Goal: Information Seeking & Learning: Learn about a topic

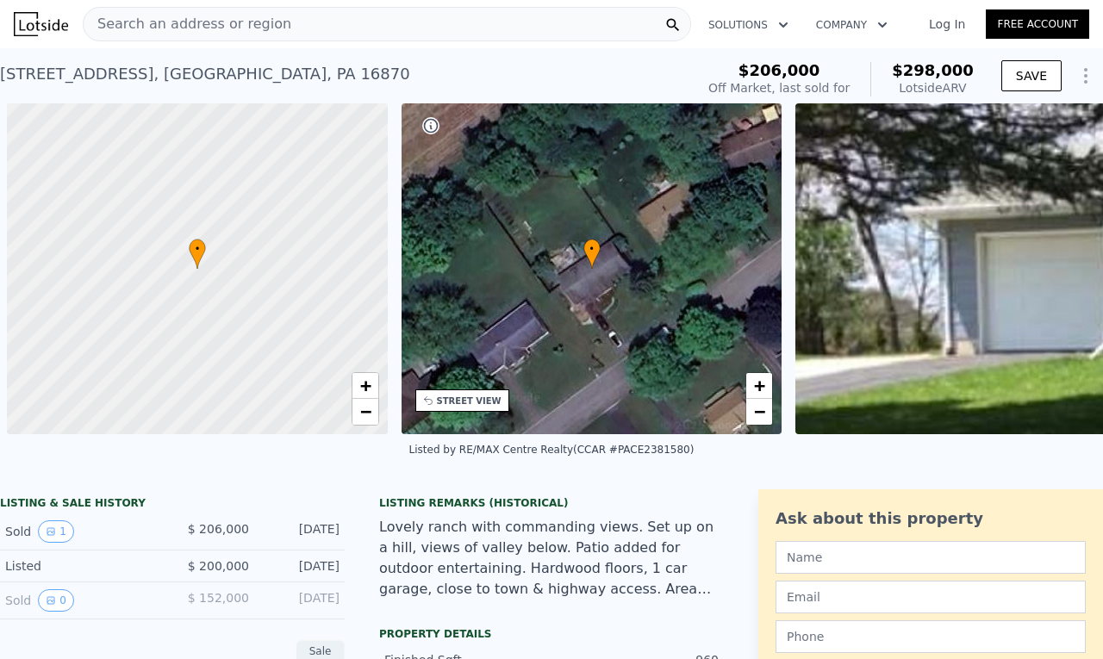
scroll to position [0, 7]
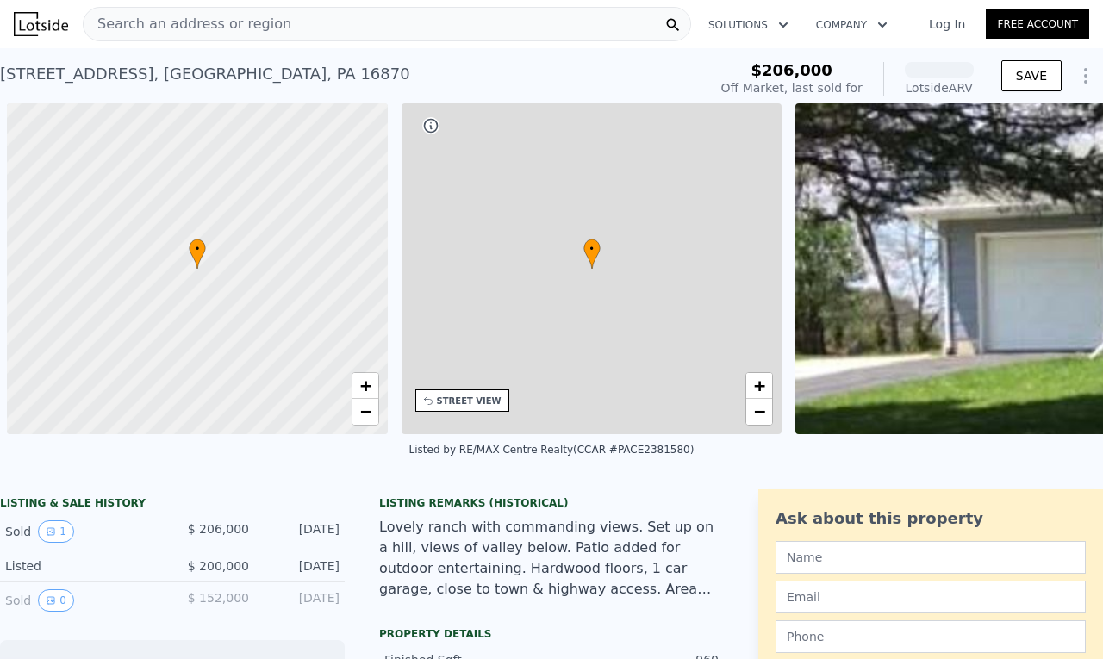
scroll to position [0, 7]
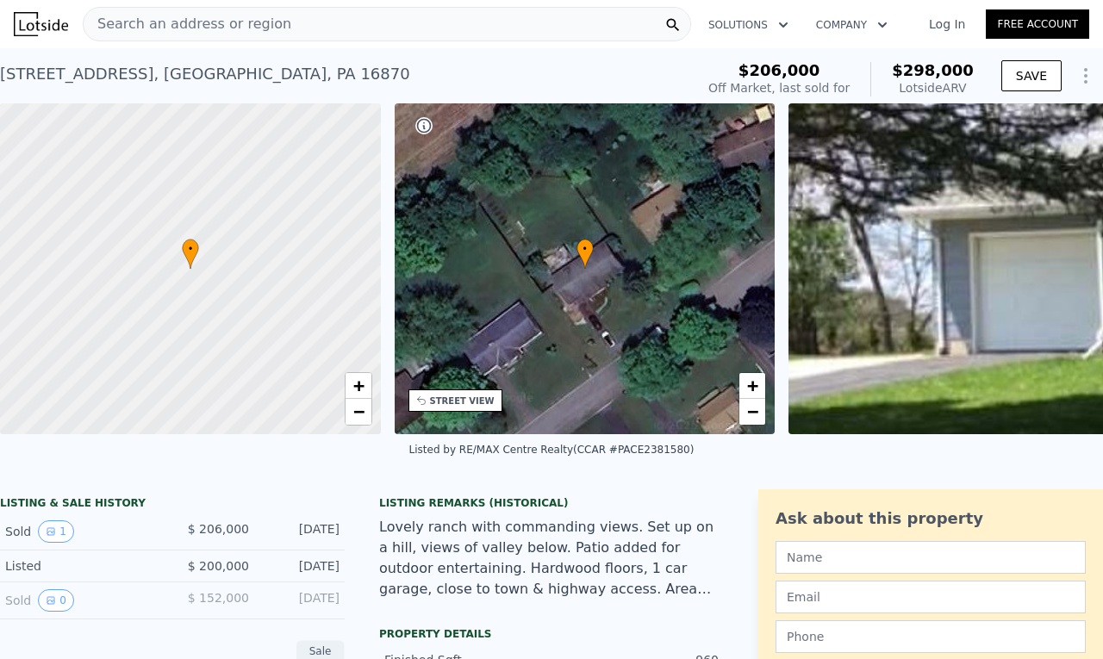
click at [279, 23] on div "Search an address or region" at bounding box center [387, 24] width 609 height 34
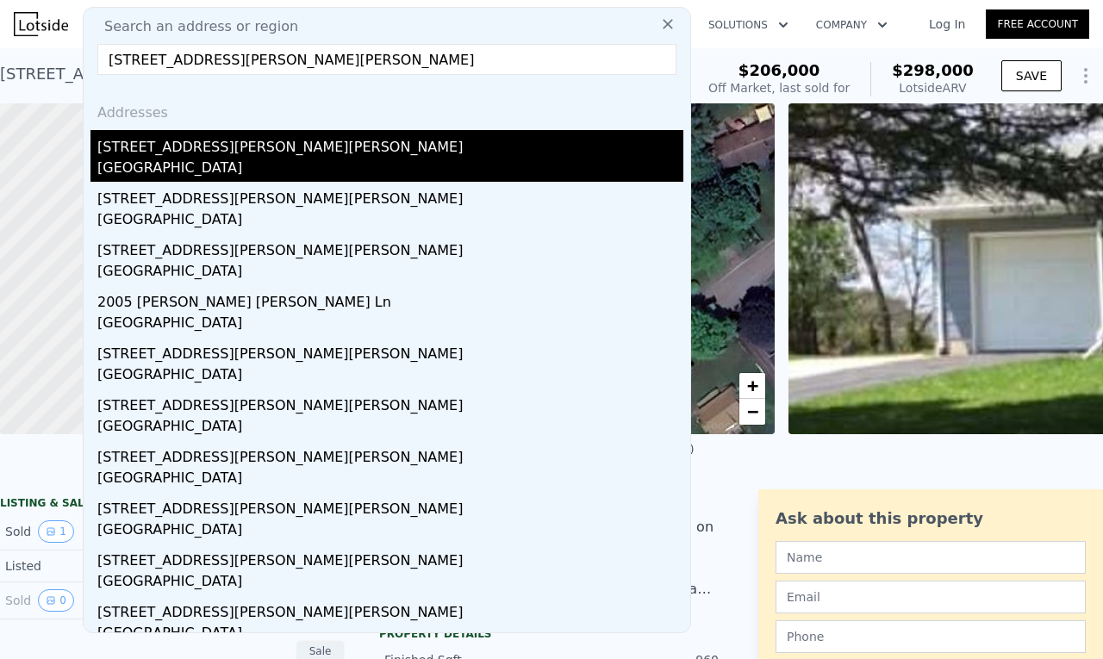
type input "[STREET_ADDRESS][PERSON_NAME][PERSON_NAME]"
click at [300, 149] on div "[STREET_ADDRESS][PERSON_NAME][PERSON_NAME]" at bounding box center [390, 144] width 586 height 28
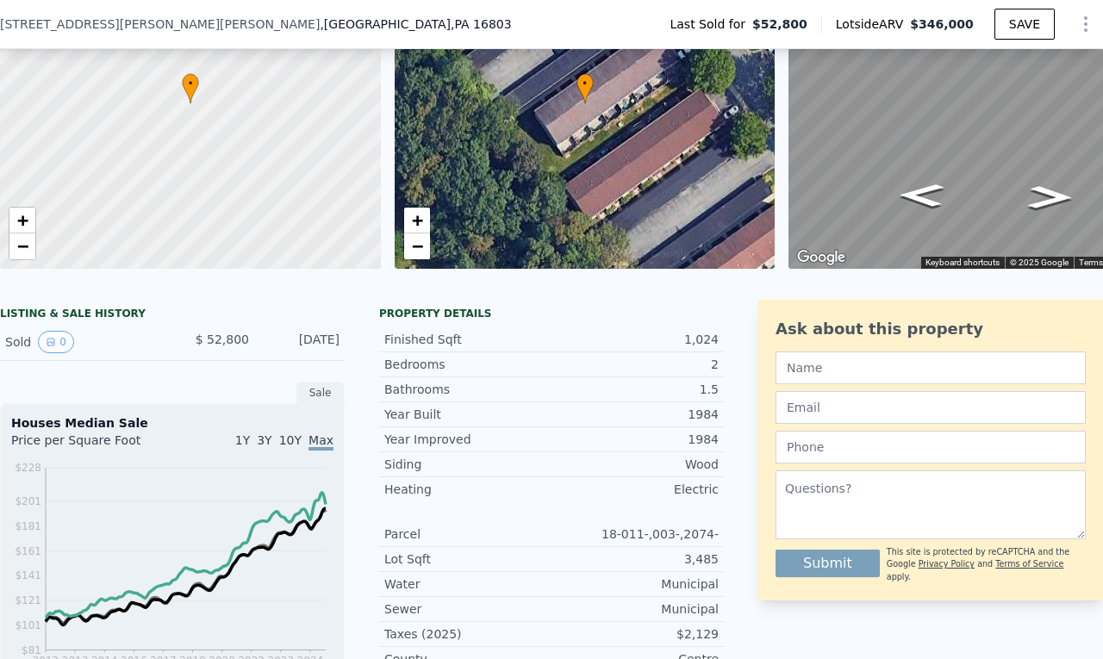
scroll to position [166, 0]
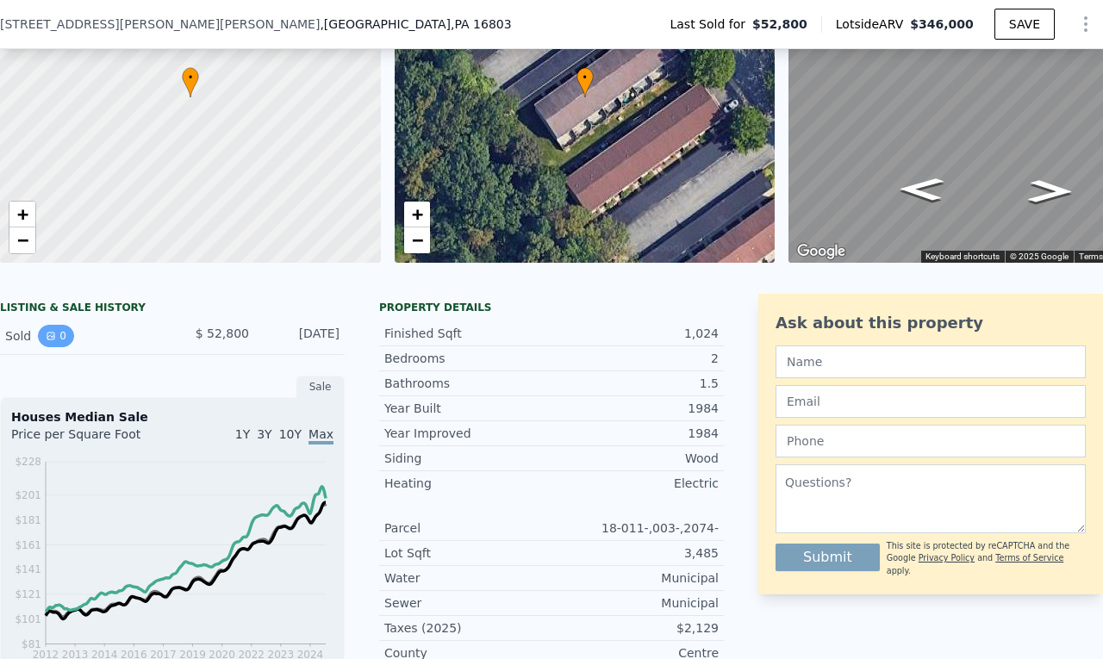
click at [53, 341] on icon "View historical data" at bounding box center [51, 336] width 10 height 10
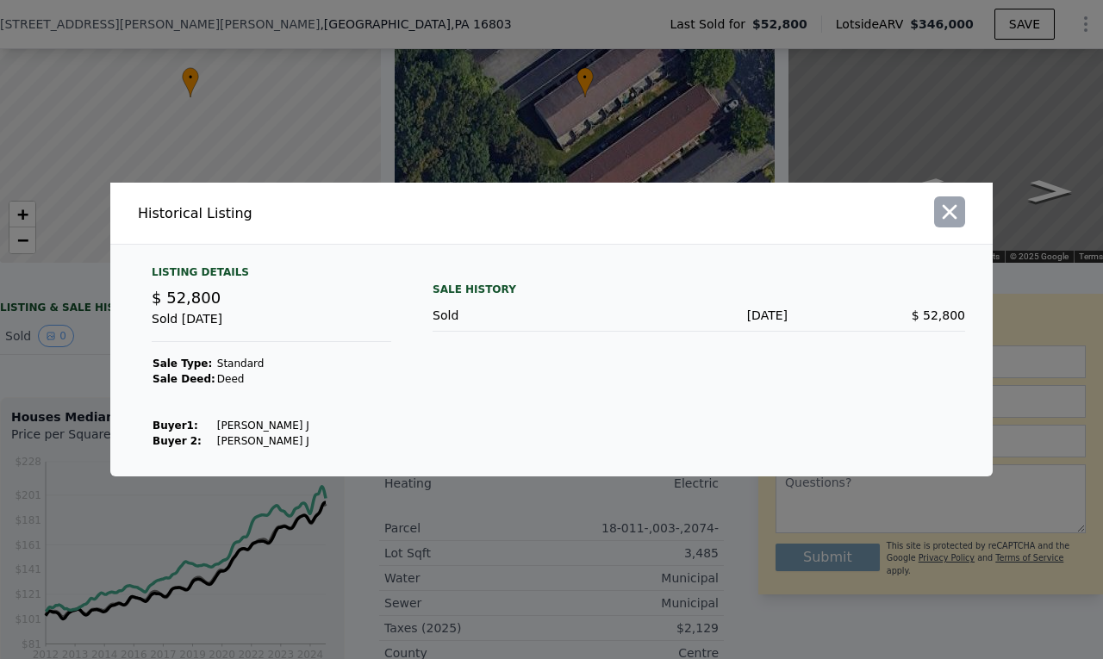
click at [956, 208] on icon "button" at bounding box center [950, 212] width 15 height 15
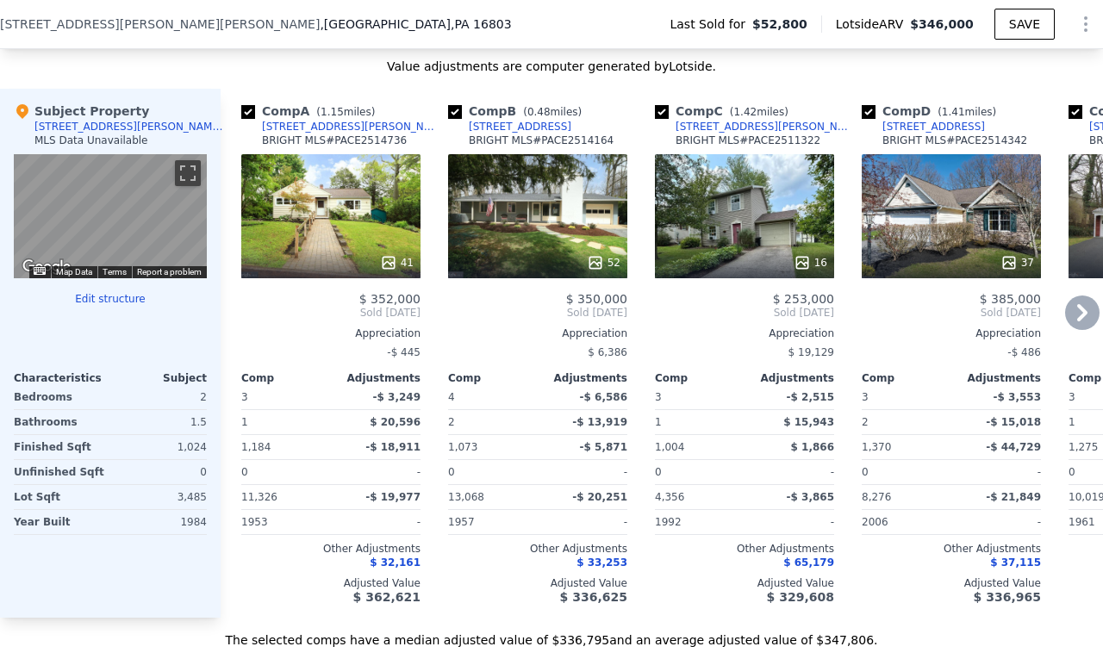
scroll to position [1545, 0]
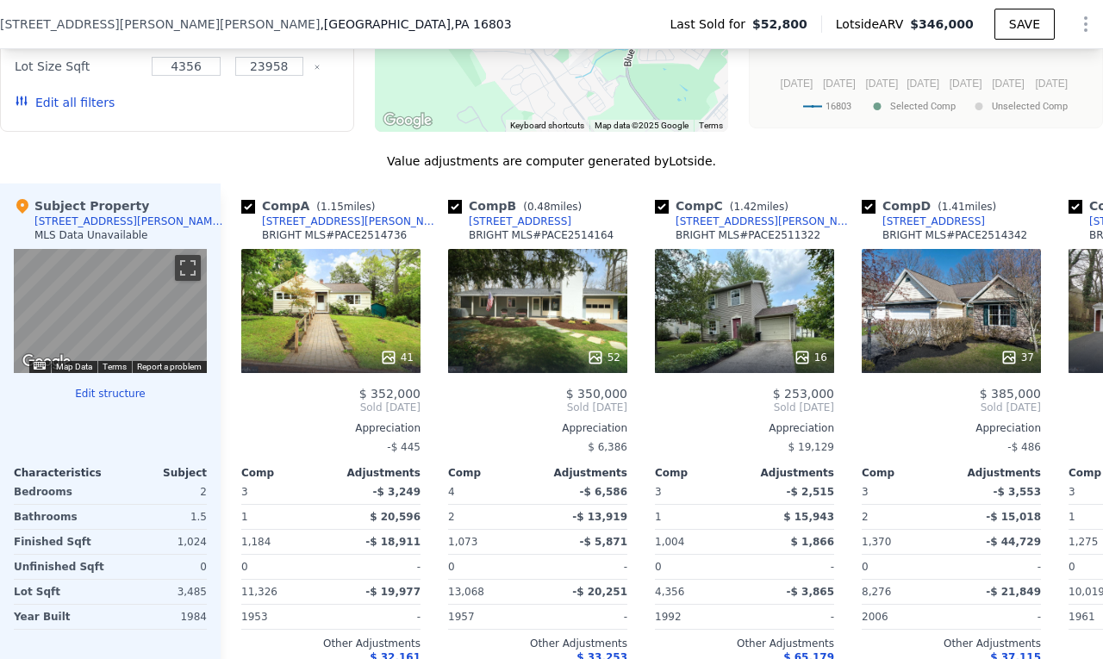
click at [106, 401] on button "Edit structure" at bounding box center [110, 394] width 193 height 14
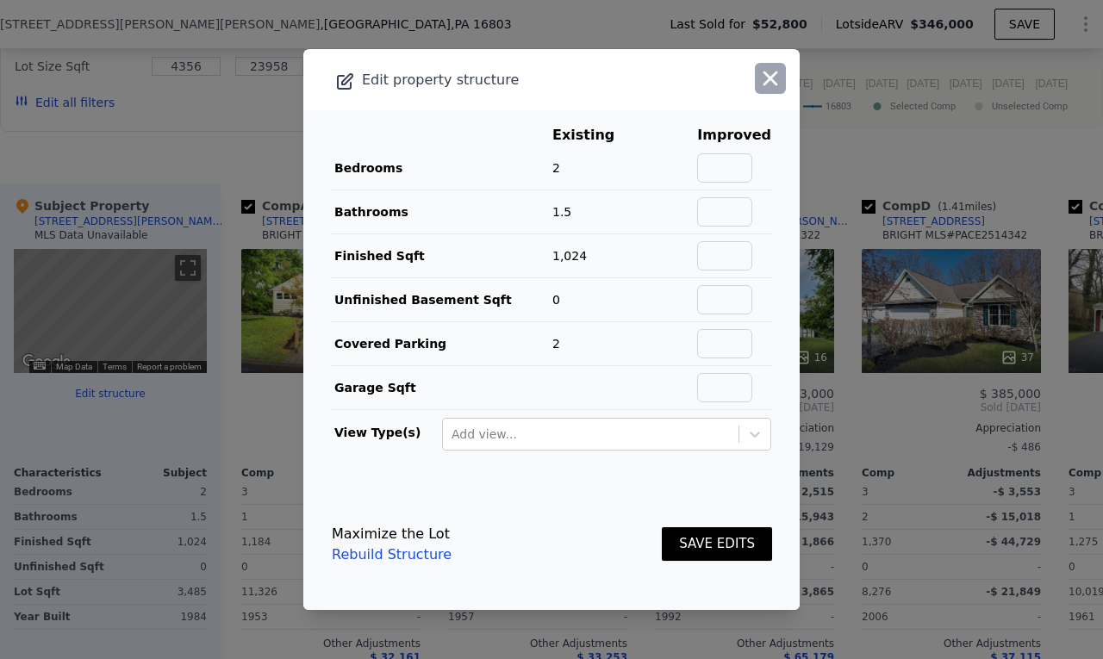
click at [764, 85] on icon "button" at bounding box center [771, 79] width 15 height 15
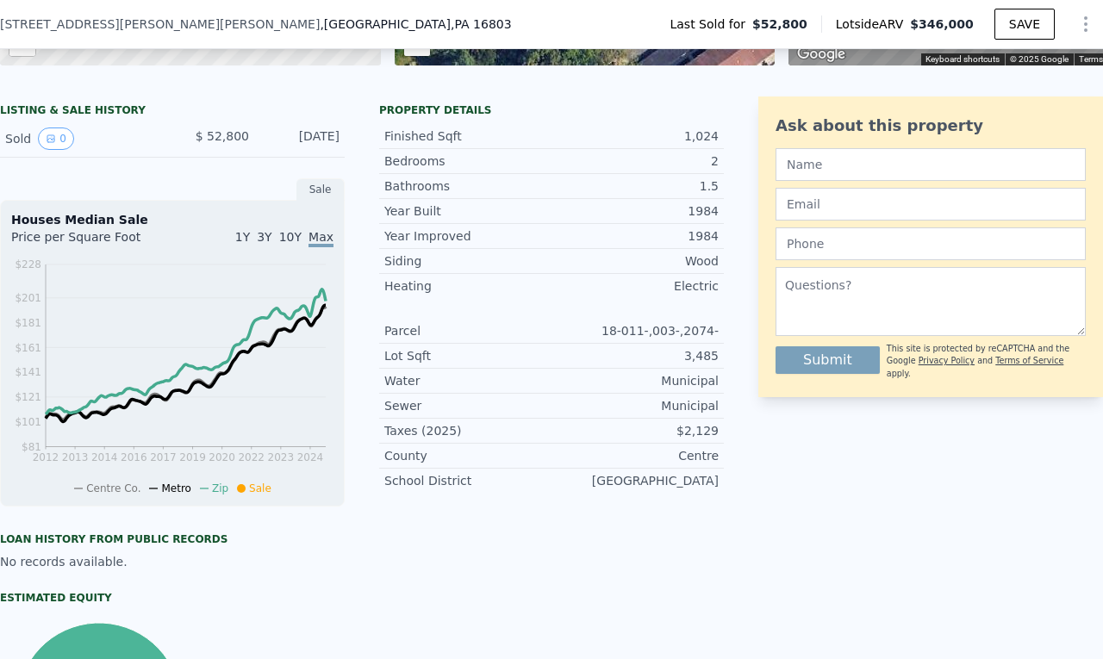
scroll to position [166, 0]
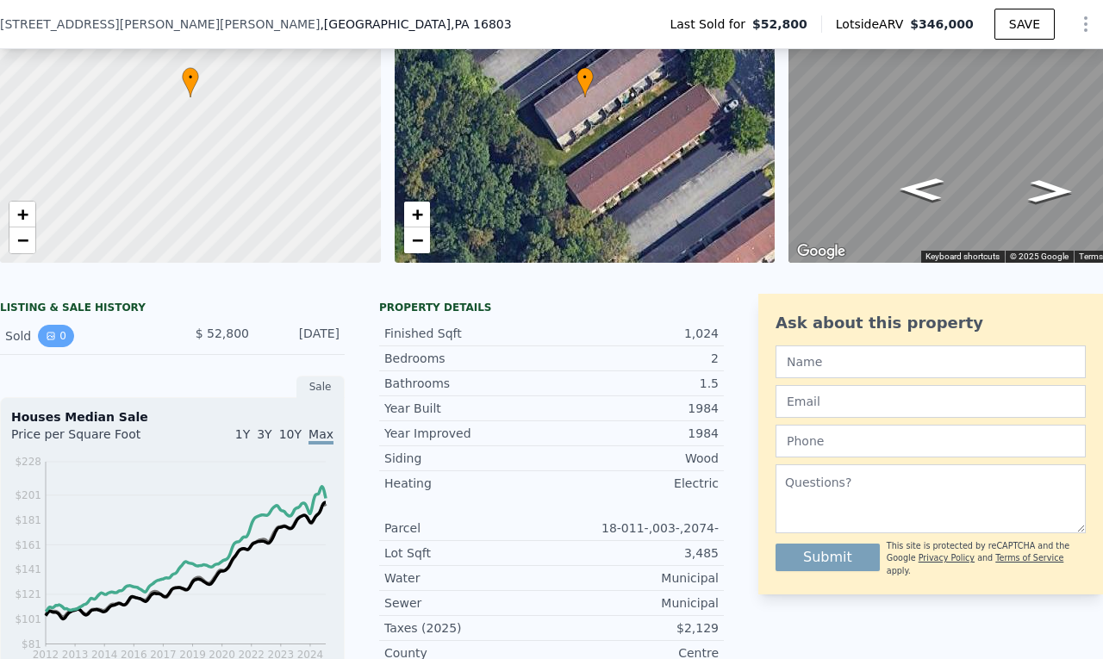
click at [57, 347] on button "0" at bounding box center [56, 336] width 36 height 22
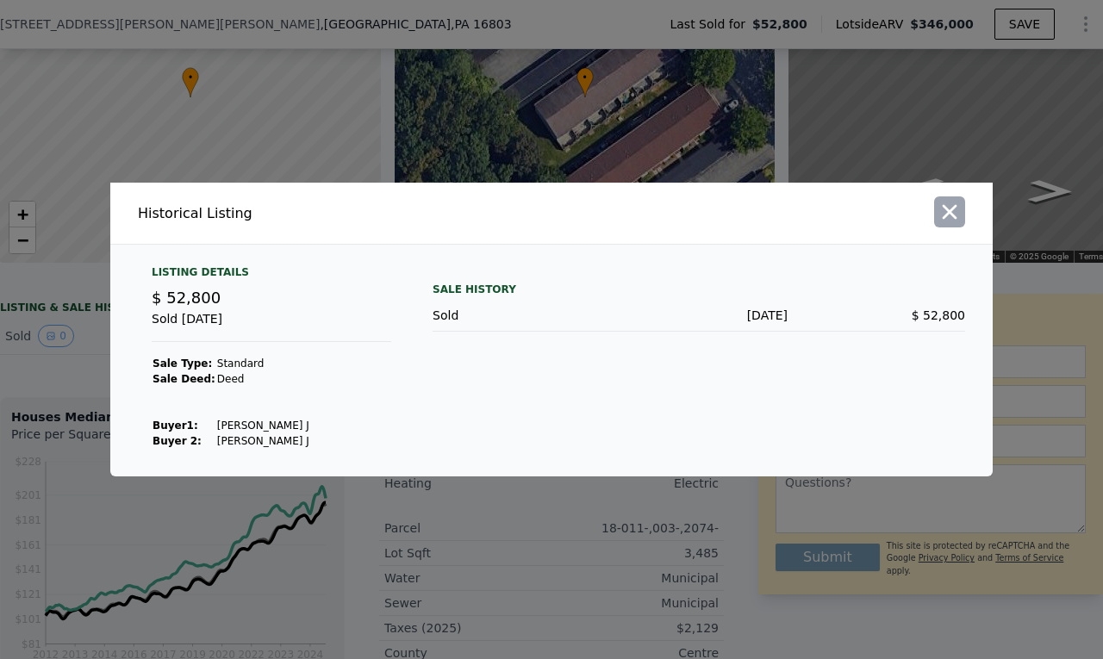
click at [943, 213] on icon "button" at bounding box center [950, 212] width 24 height 24
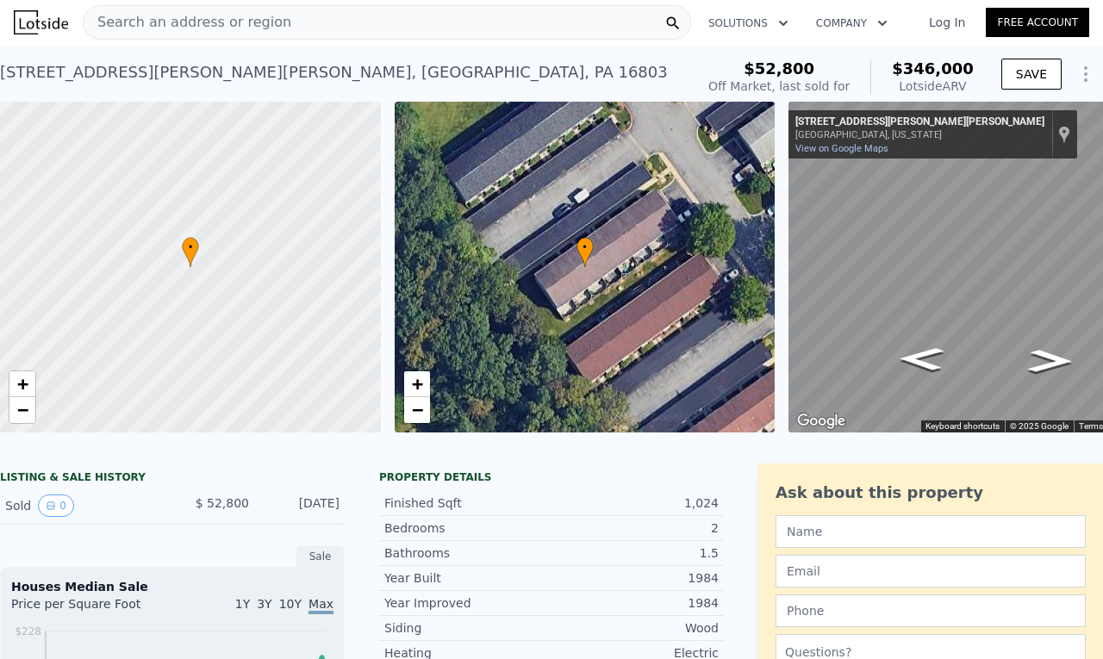
scroll to position [0, 0]
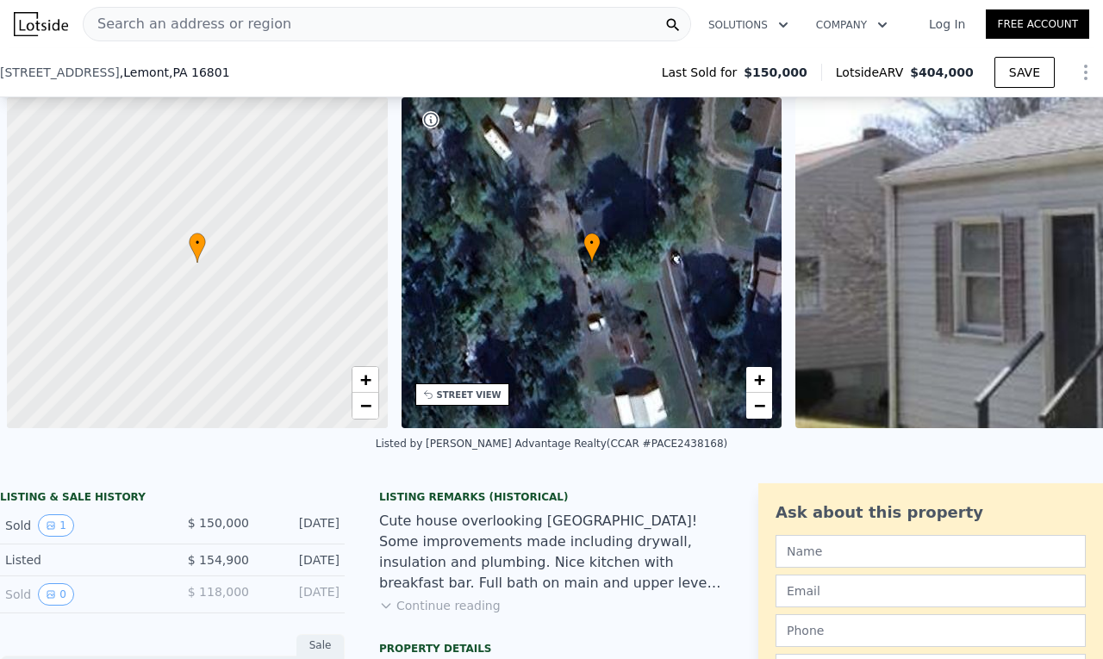
scroll to position [0, 7]
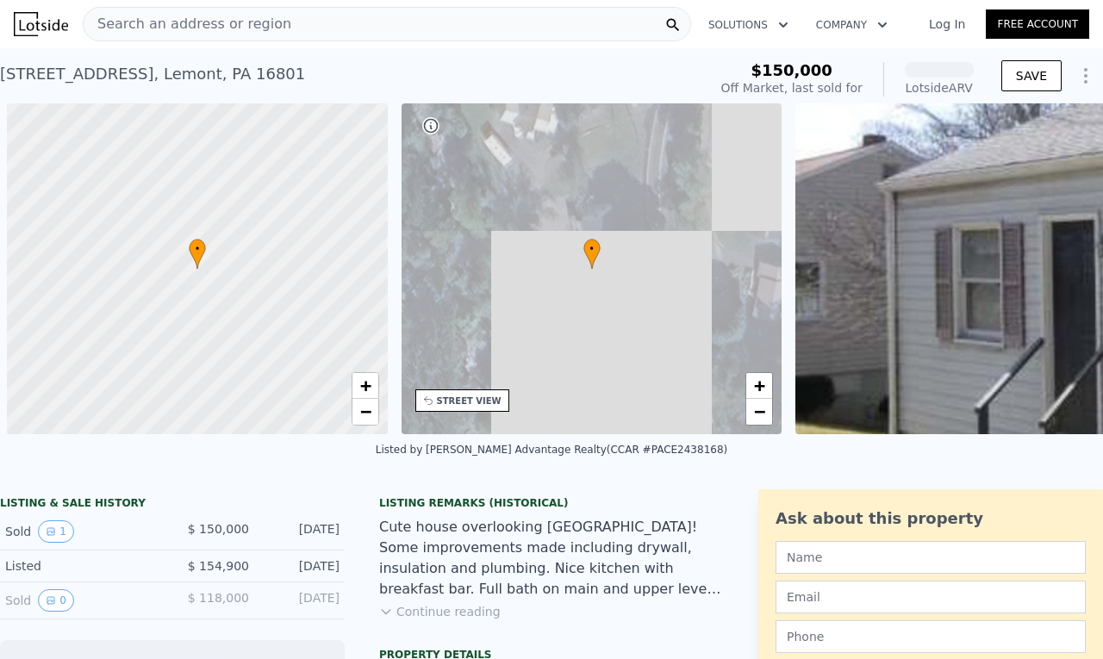
scroll to position [0, 7]
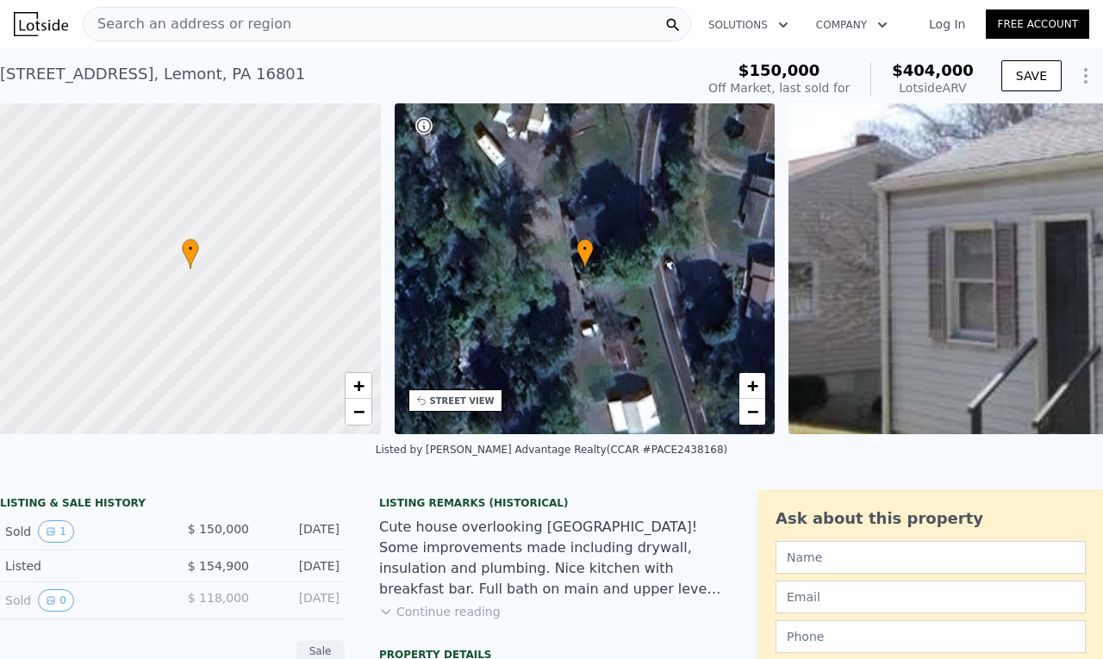
click at [305, 20] on div "Search an address or region" at bounding box center [387, 24] width 609 height 34
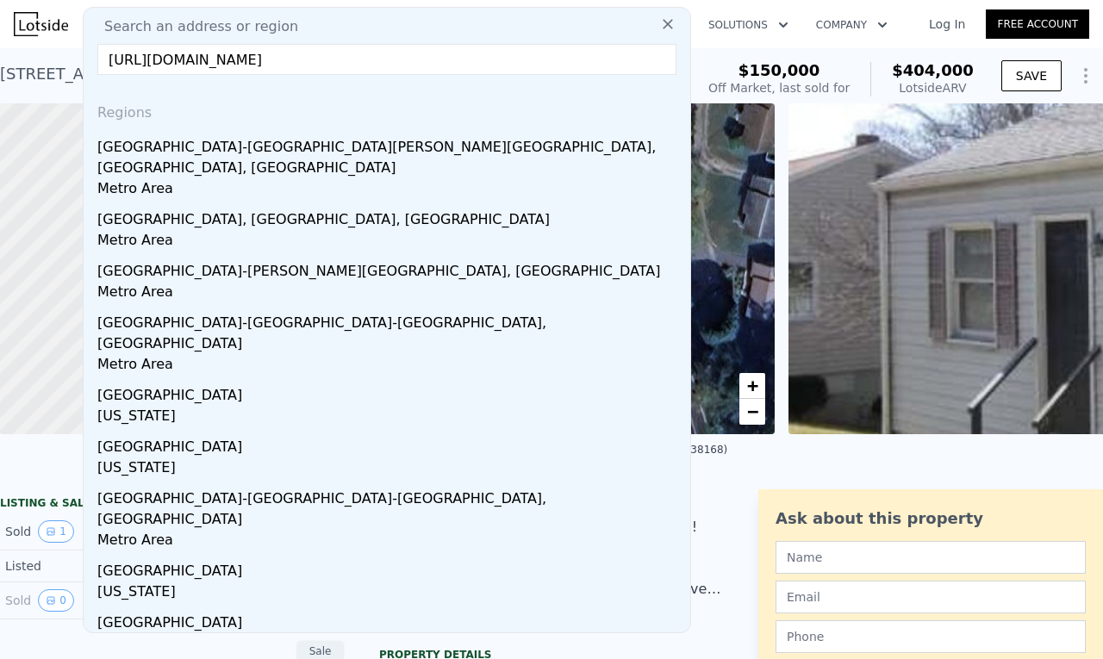
paste input "257 Oakwood Ave, State College, PA 16803"
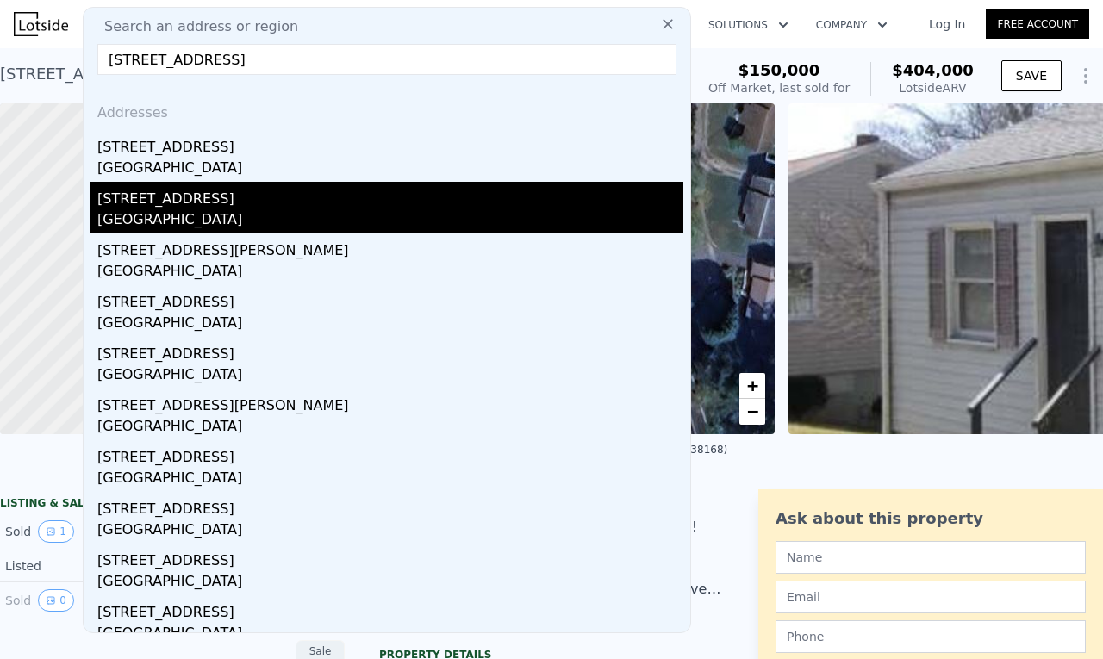
type input "257 Oakwood Ave, State College, PA 16803"
click at [180, 218] on div "[GEOGRAPHIC_DATA]" at bounding box center [390, 221] width 586 height 24
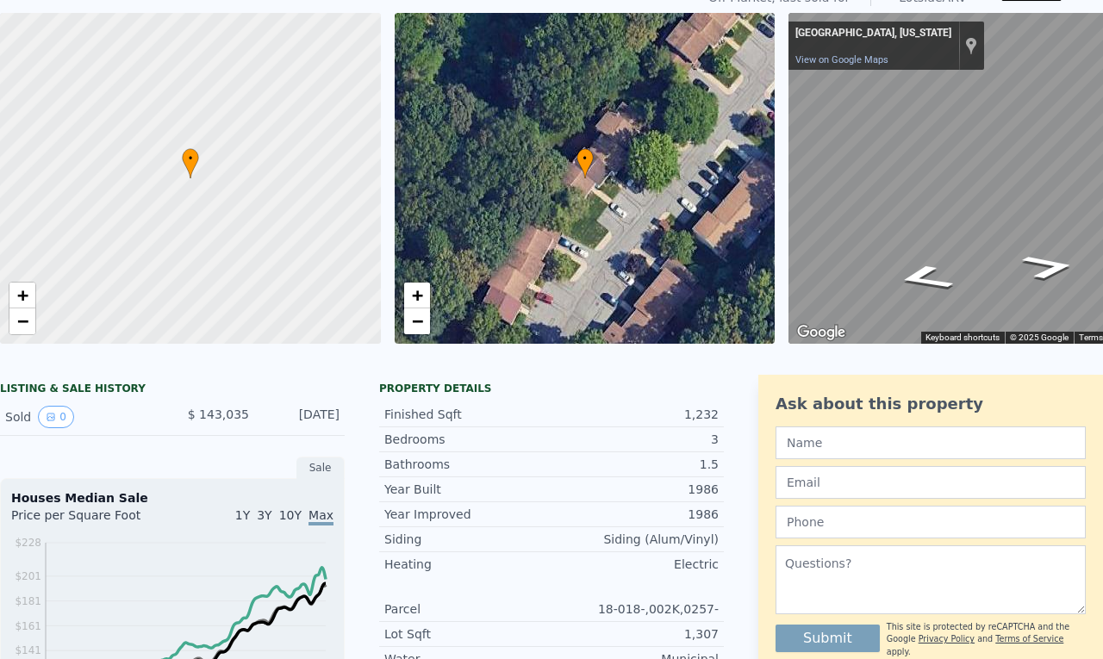
scroll to position [6, 0]
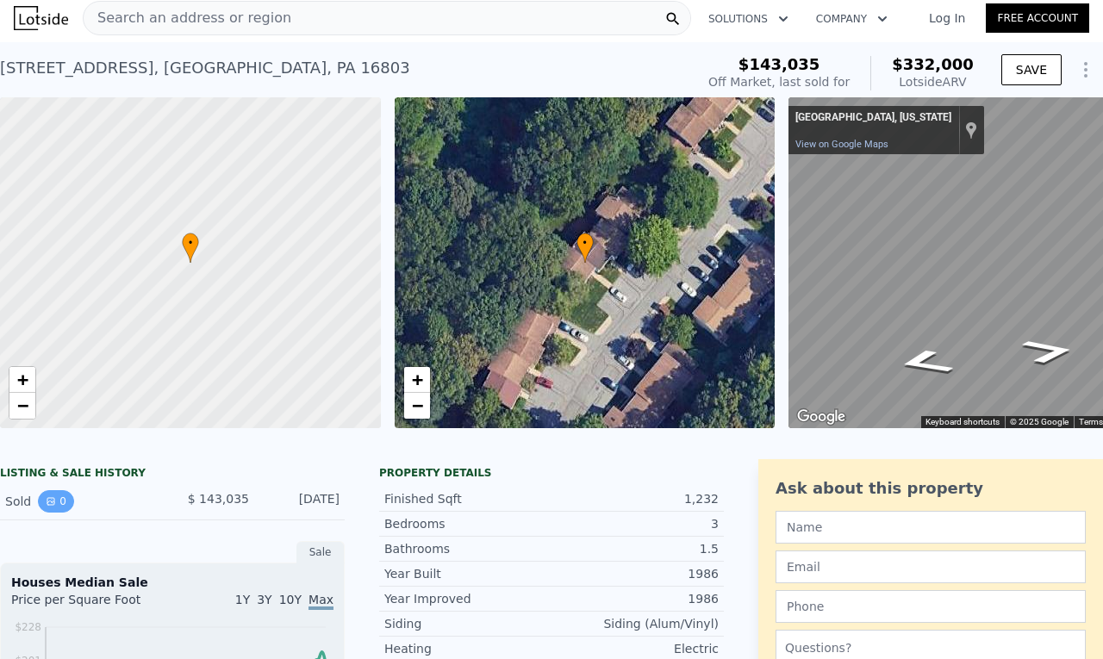
click at [59, 513] on button "0" at bounding box center [56, 502] width 36 height 22
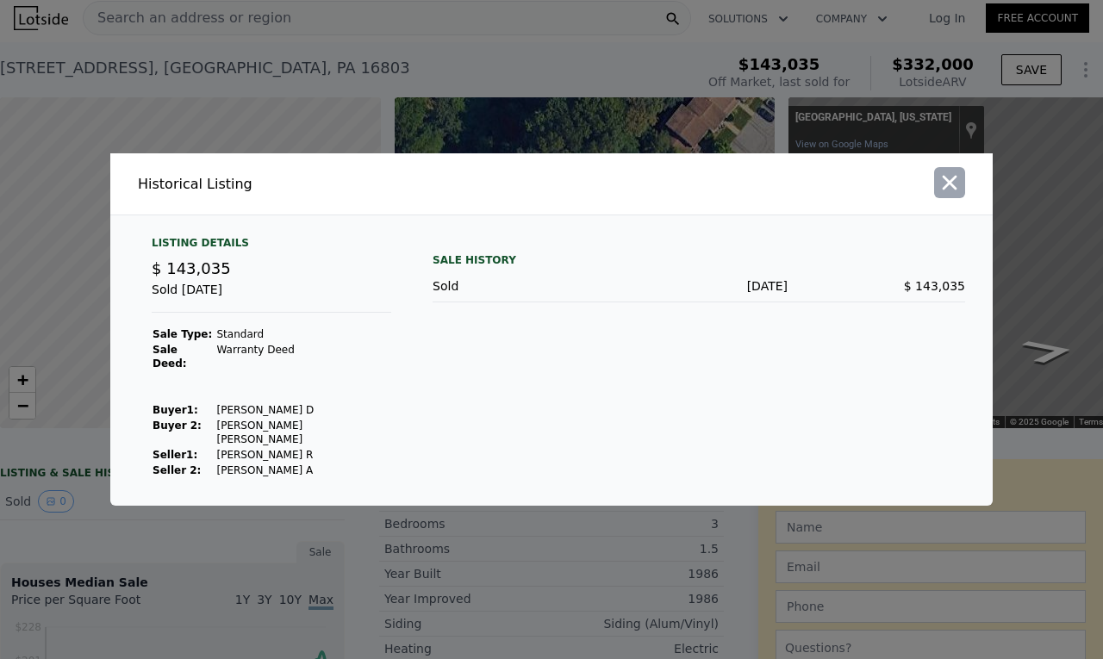
click at [957, 195] on icon "button" at bounding box center [950, 183] width 24 height 24
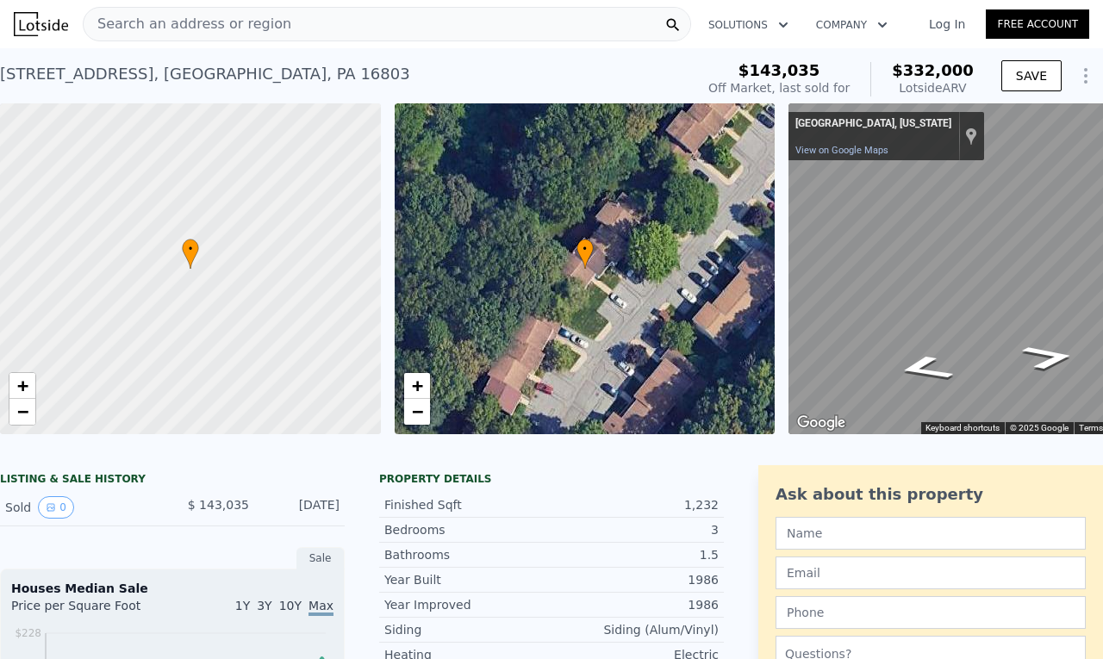
scroll to position [0, 0]
